Goal: Transaction & Acquisition: Purchase product/service

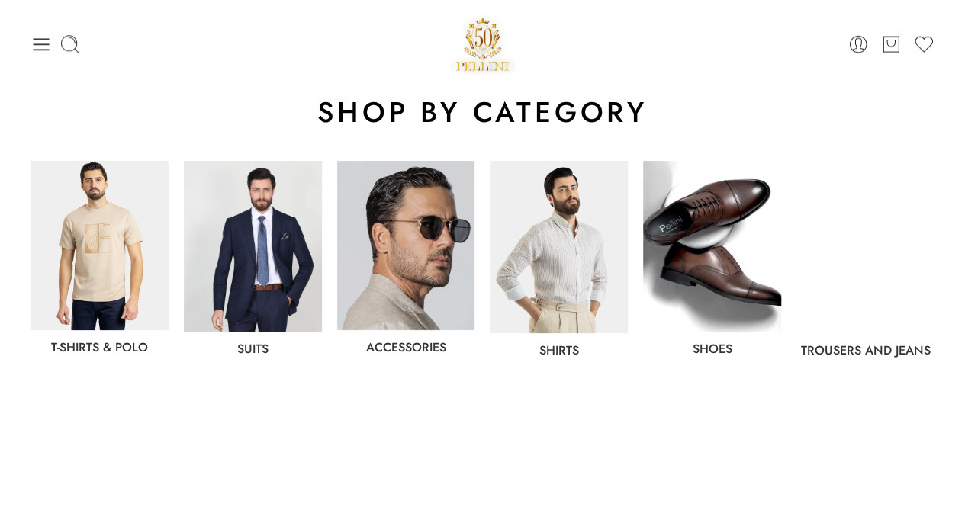
scroll to position [728, 0]
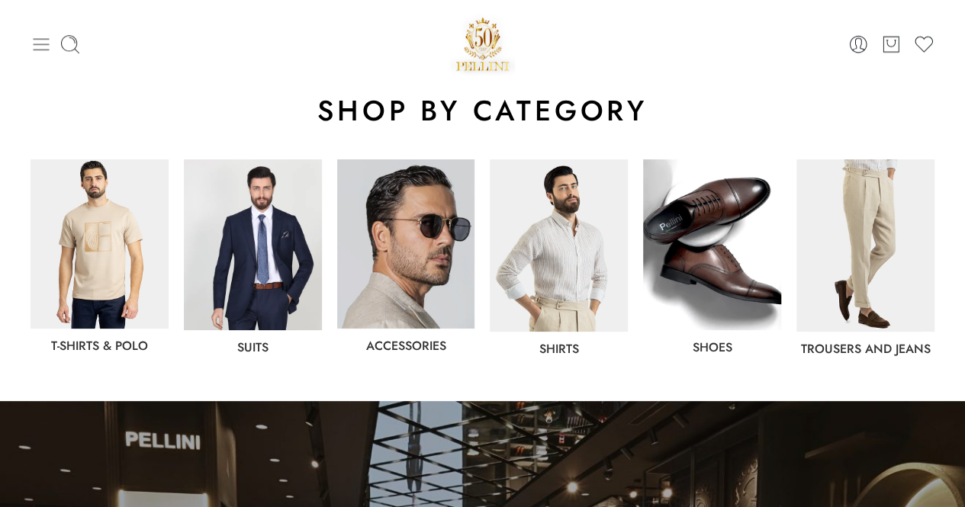
click at [42, 40] on icon at bounding box center [41, 44] width 21 height 21
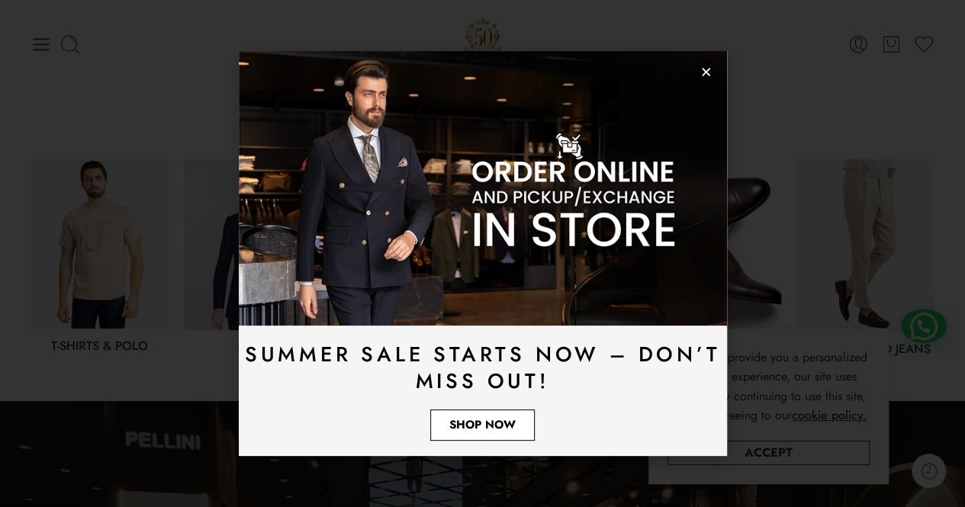
click at [459, 431] on link "Shop Now" at bounding box center [482, 425] width 105 height 31
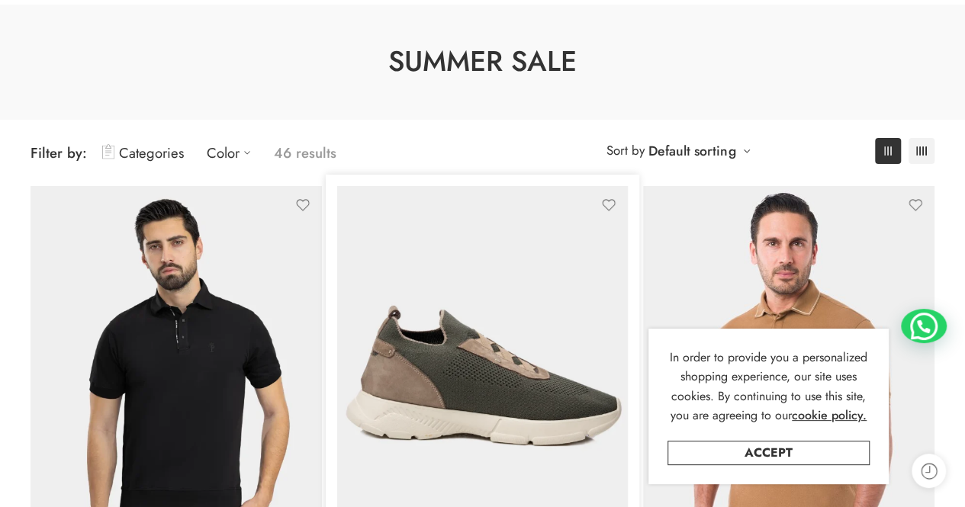
scroll to position [86, 0]
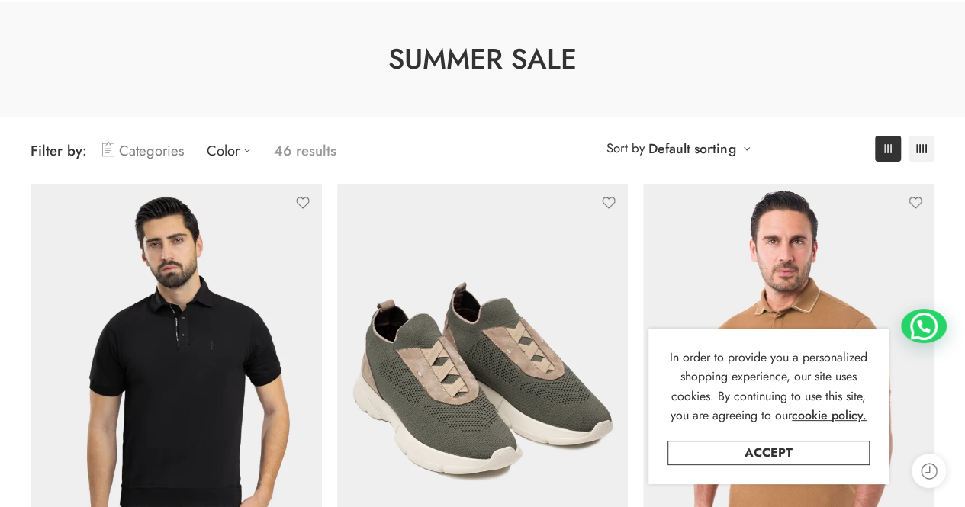
click at [146, 149] on link "Categories" at bounding box center [143, 151] width 82 height 36
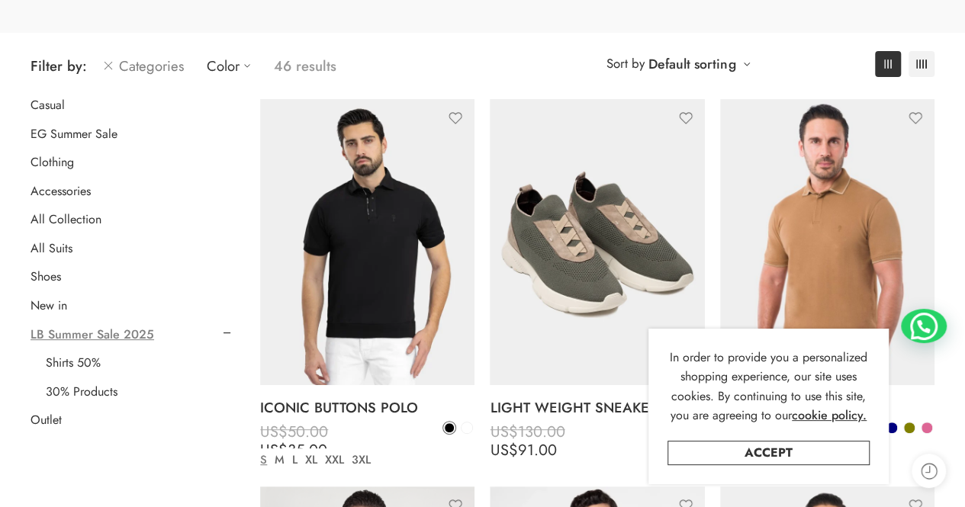
scroll to position [171, 0]
click at [46, 246] on link "All Suits" at bounding box center [52, 248] width 42 height 15
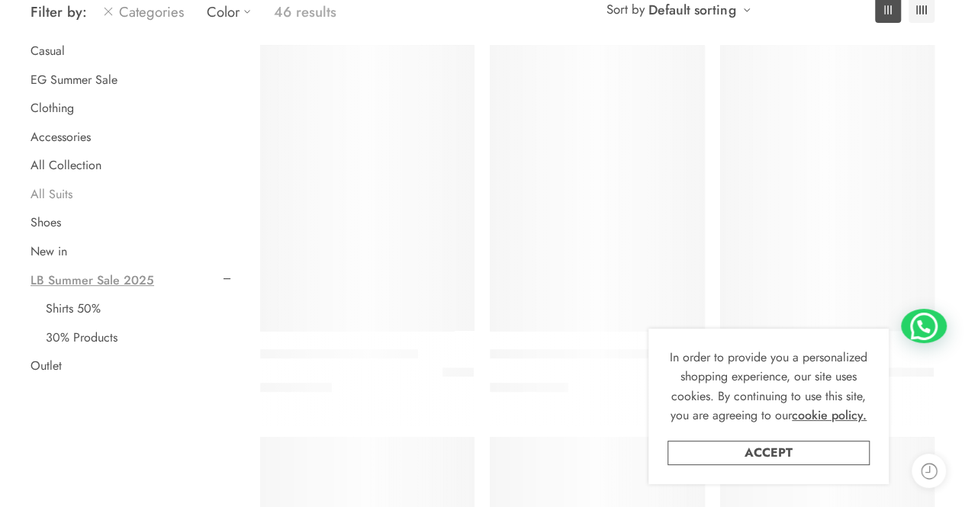
scroll to position [226, 0]
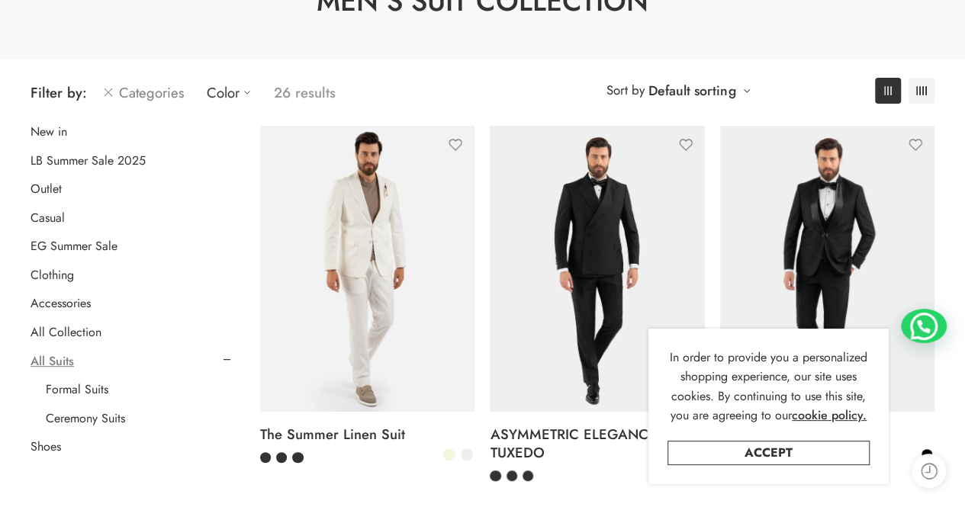
scroll to position [163, 0]
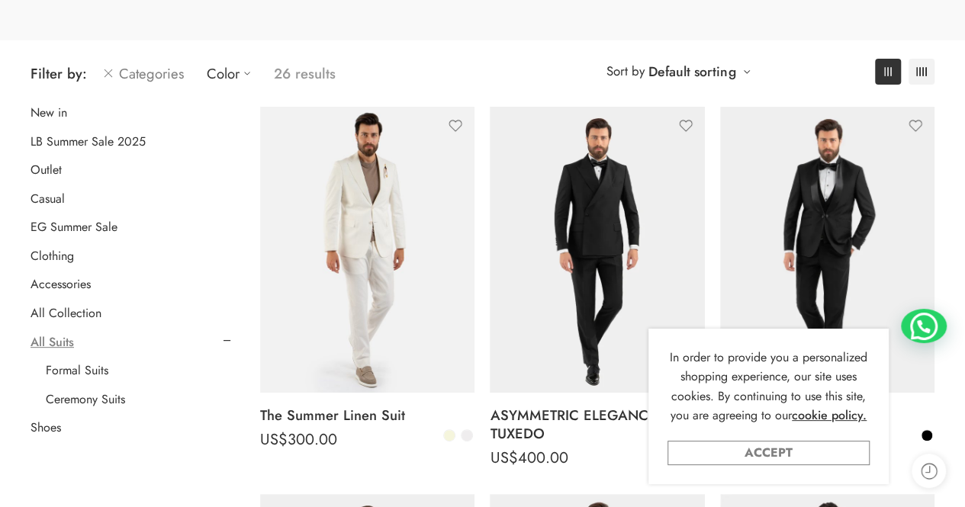
click at [745, 458] on link "Accept" at bounding box center [768, 453] width 202 height 24
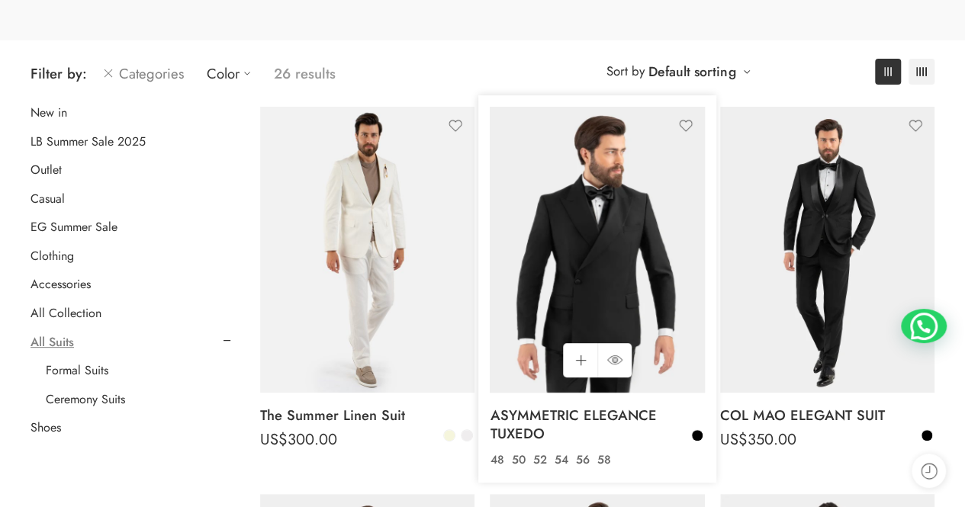
scroll to position [0, 0]
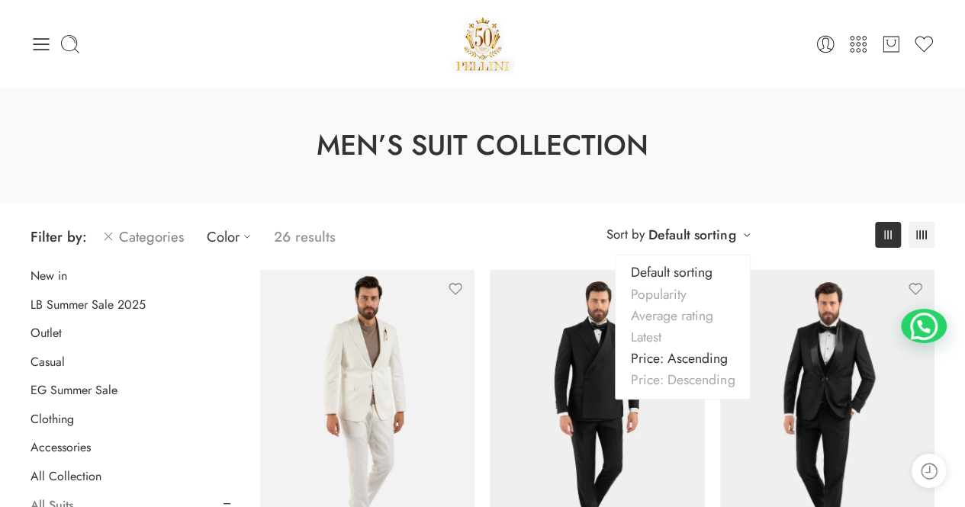
click at [669, 362] on link "Price: Ascending" at bounding box center [683, 358] width 134 height 21
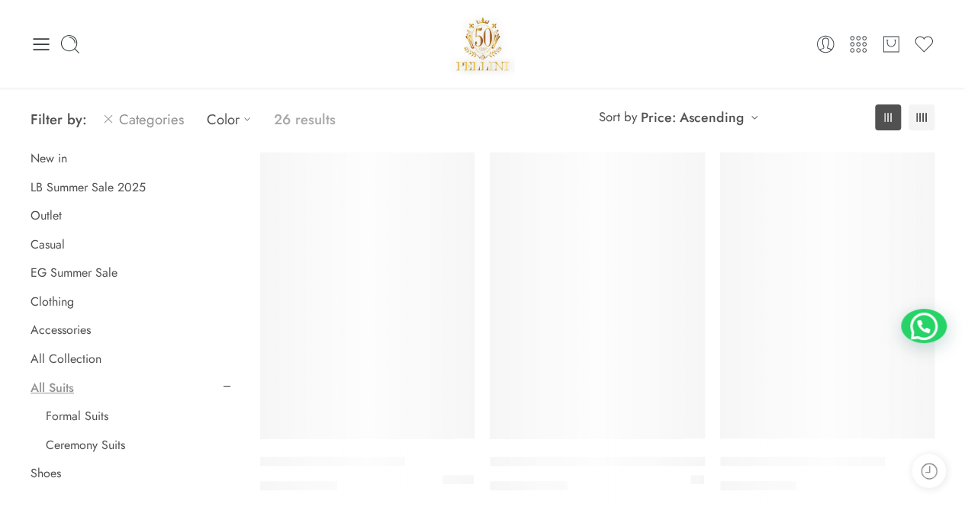
scroll to position [108, 0]
